Goal: Task Accomplishment & Management: Use online tool/utility

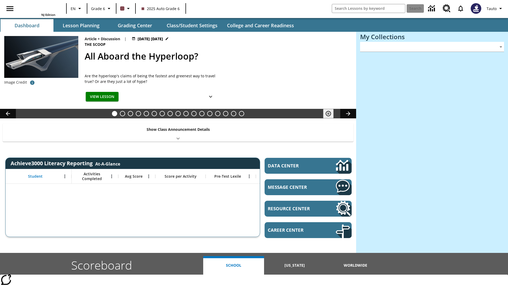
type input "-1"
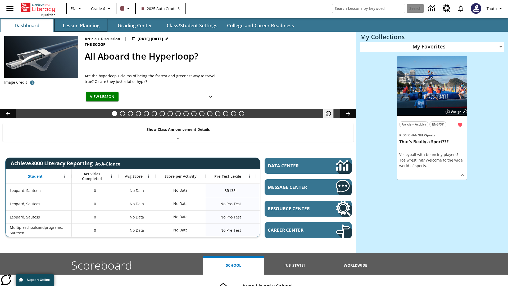
click at [81, 25] on button "Lesson Planning" at bounding box center [81, 25] width 53 height 13
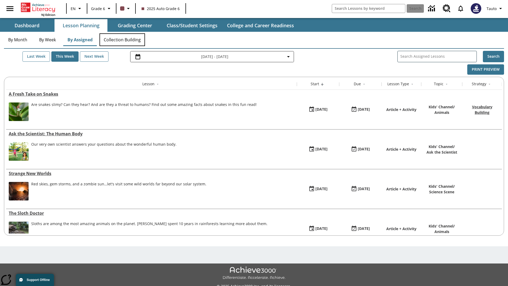
click at [122, 40] on button "Collection Building" at bounding box center [123, 39] width 46 height 13
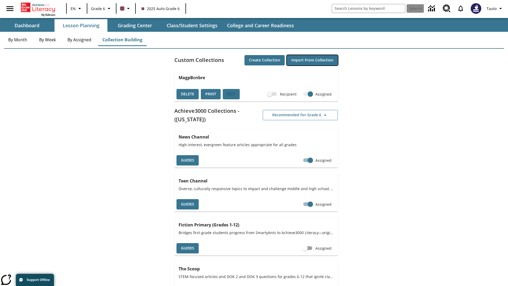
click at [312, 60] on button "Import from Collection" at bounding box center [312, 60] width 51 height 10
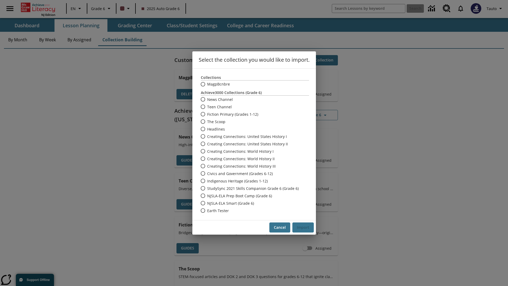
click at [251, 129] on label "Headlines" at bounding box center [251, 128] width 107 height 7
click at [207, 129] on input "Headlines" at bounding box center [202, 128] width 9 height 7
radio input "true"
click at [303, 227] on button "Import" at bounding box center [302, 227] width 21 height 10
